Goal: Find specific page/section: Find specific page/section

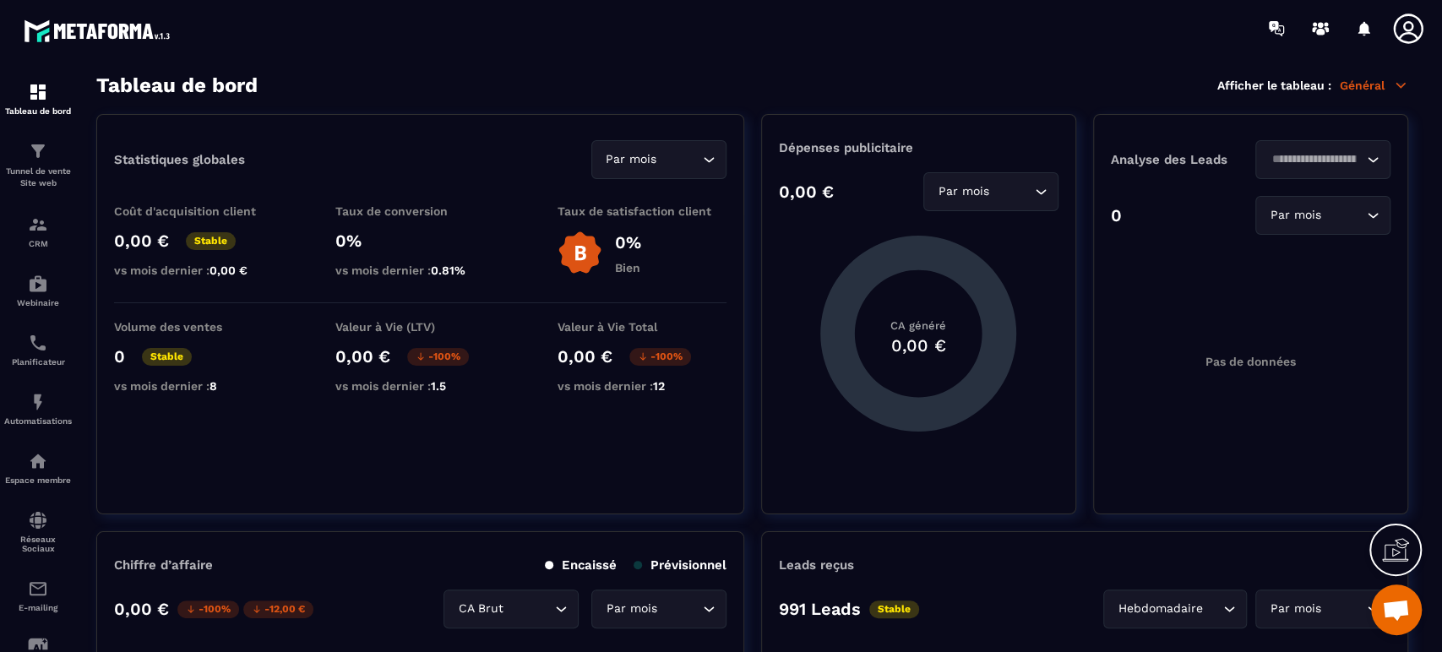
click at [30, 168] on p "Tunnel de vente Site web" at bounding box center [38, 178] width 68 height 24
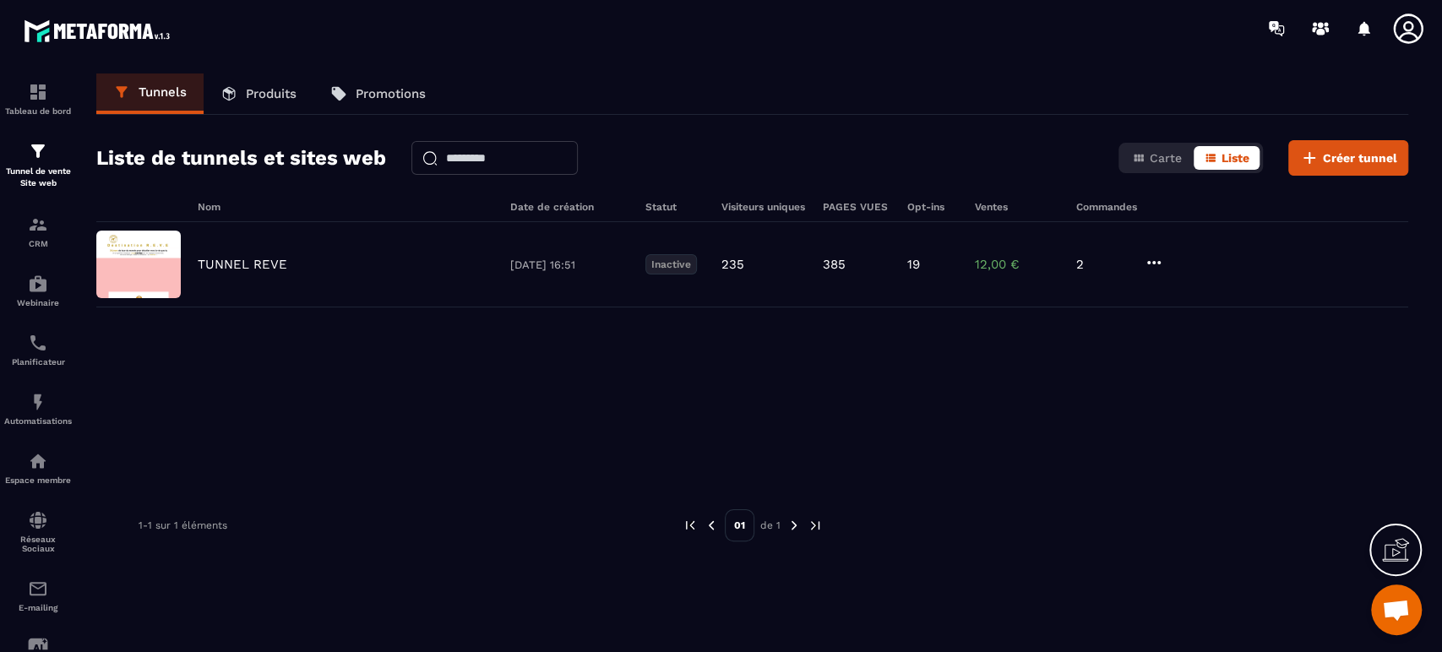
click at [267, 90] on p "Produits" at bounding box center [271, 93] width 51 height 15
